Goal: Task Accomplishment & Management: Use online tool/utility

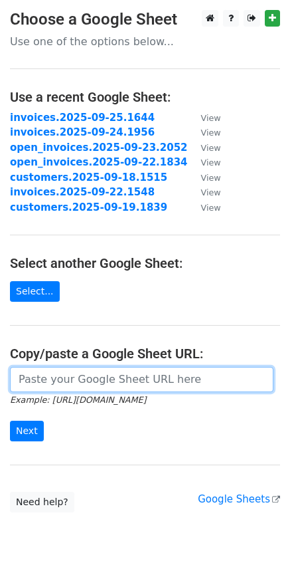
click at [73, 371] on input "url" at bounding box center [142, 379] width 264 height 25
paste input "[URL][DOMAIN_NAME]"
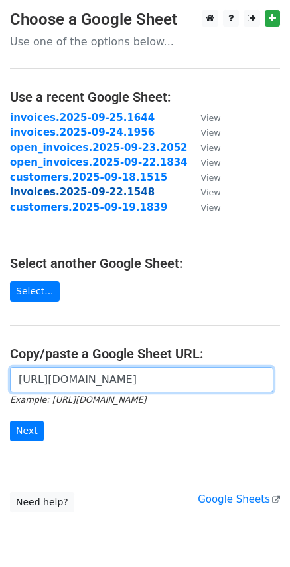
scroll to position [0, 378]
type input "[URL][DOMAIN_NAME]"
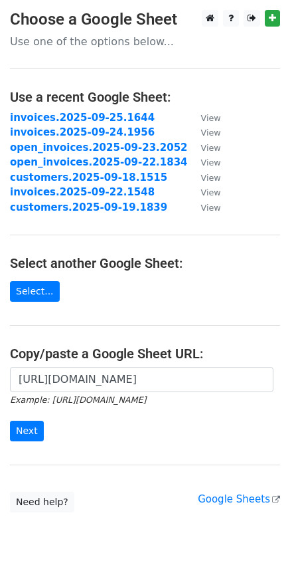
scroll to position [0, 0]
click at [19, 434] on input "Next" at bounding box center [27, 431] width 34 height 21
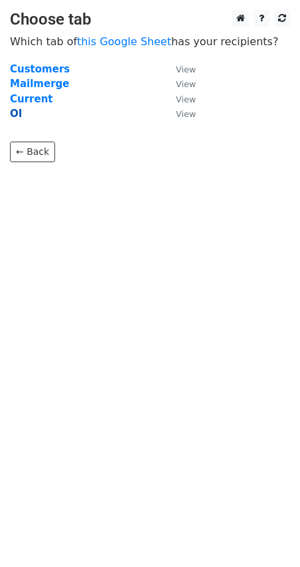
click at [11, 112] on strong "OI" at bounding box center [16, 114] width 12 height 12
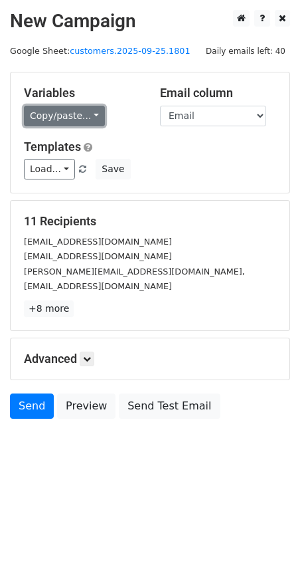
click at [87, 115] on link "Copy/paste..." at bounding box center [64, 116] width 81 height 21
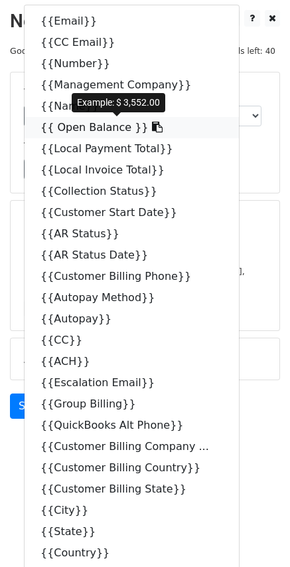
click at [152, 129] on icon at bounding box center [157, 127] width 11 height 11
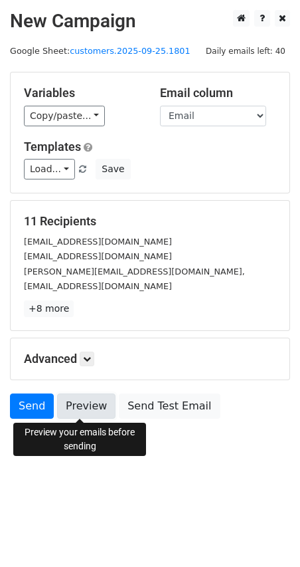
click at [91, 409] on link "Preview" at bounding box center [86, 405] width 58 height 25
click at [76, 404] on link "Preview" at bounding box center [86, 405] width 58 height 25
click at [87, 408] on link "Preview" at bounding box center [86, 405] width 58 height 25
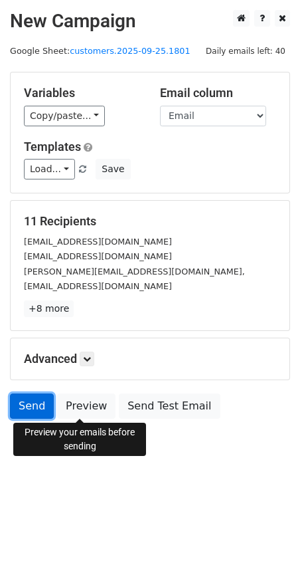
click at [30, 407] on link "Send" at bounding box center [32, 405] width 44 height 25
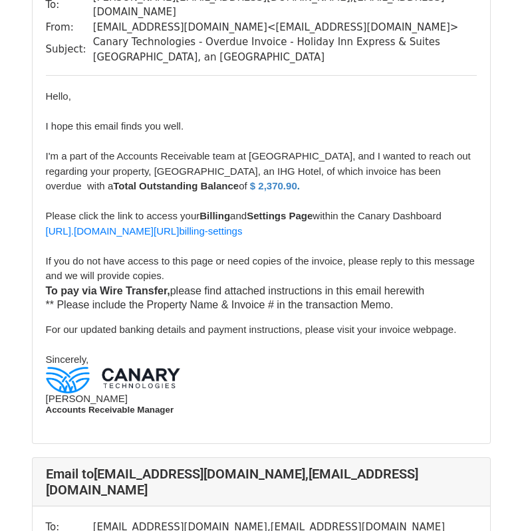
scroll to position [1921, 0]
